Goal: Understand process/instructions: Learn how to perform a task or action

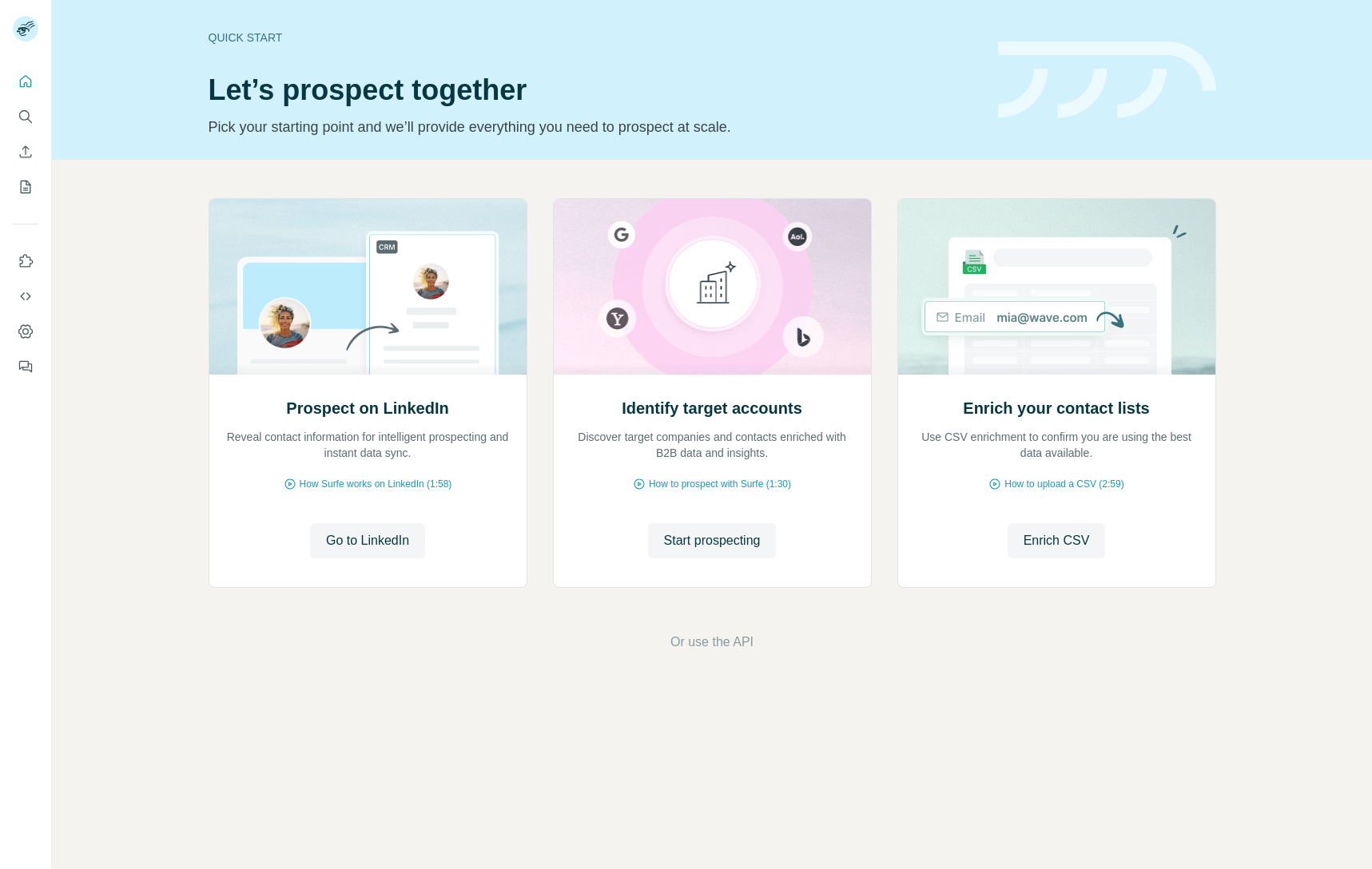
click at [150, 286] on div "Prospect on LinkedIn Reveal contact information for intelligent prospecting and…" at bounding box center [712, 425] width 1320 height 530
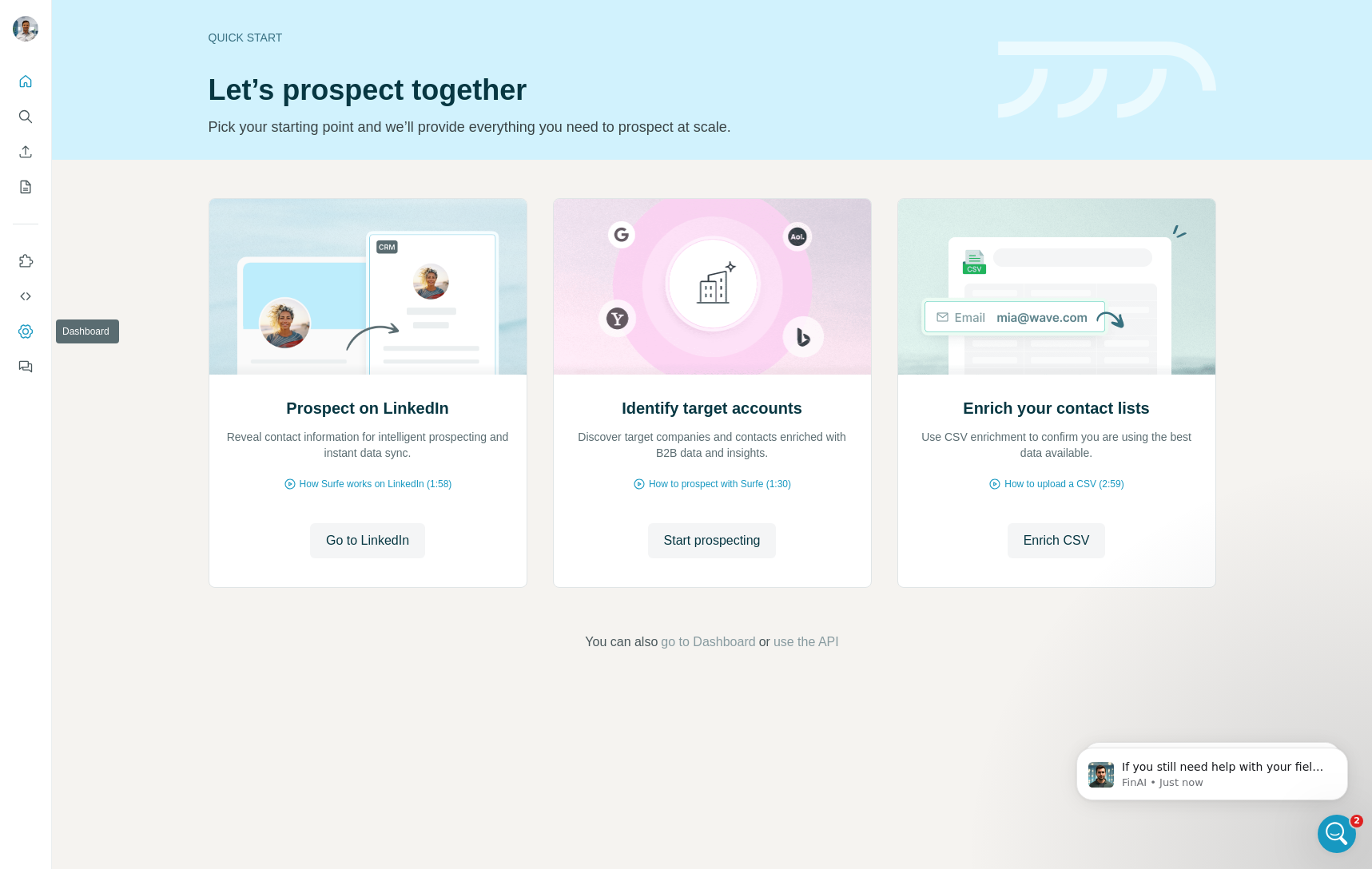
click at [29, 329] on icon "Dashboard" at bounding box center [26, 332] width 16 height 16
